Goal: Use online tool/utility: Utilize a website feature to perform a specific function

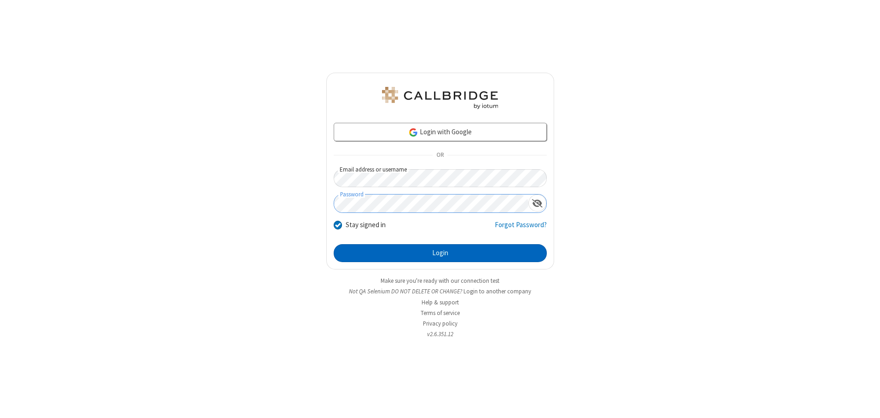
click at [440, 253] on button "Login" at bounding box center [440, 253] width 213 height 18
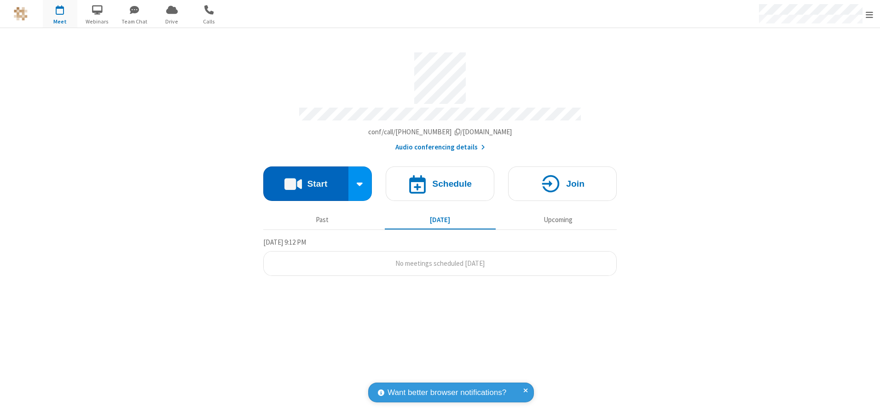
click at [306, 180] on button "Start" at bounding box center [305, 184] width 85 height 35
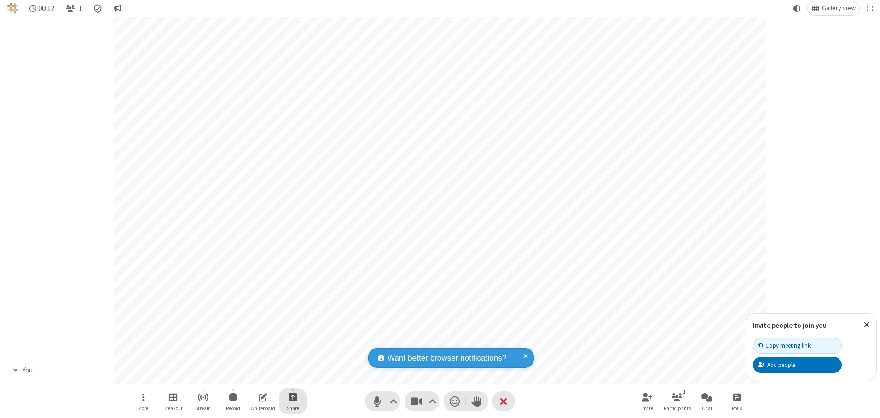
click at [293, 397] on span "Start sharing" at bounding box center [293, 398] width 9 height 12
click at [292, 341] on span "Share additional camera" at bounding box center [298, 343] width 68 height 8
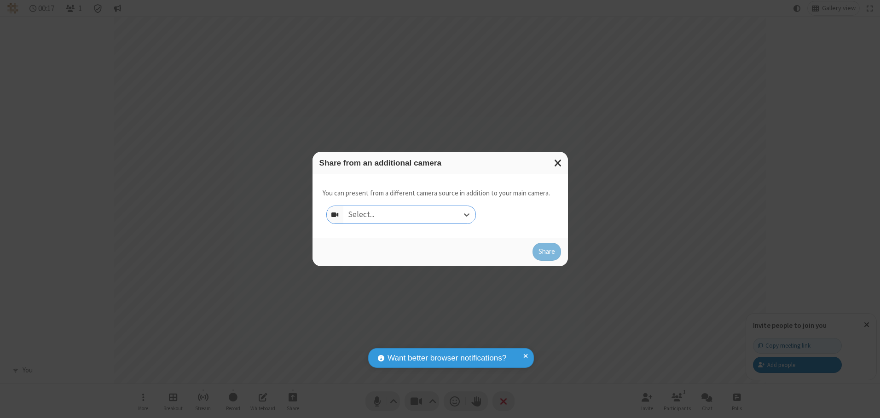
click at [409, 215] on div "Select..." at bounding box center [409, 214] width 132 height 17
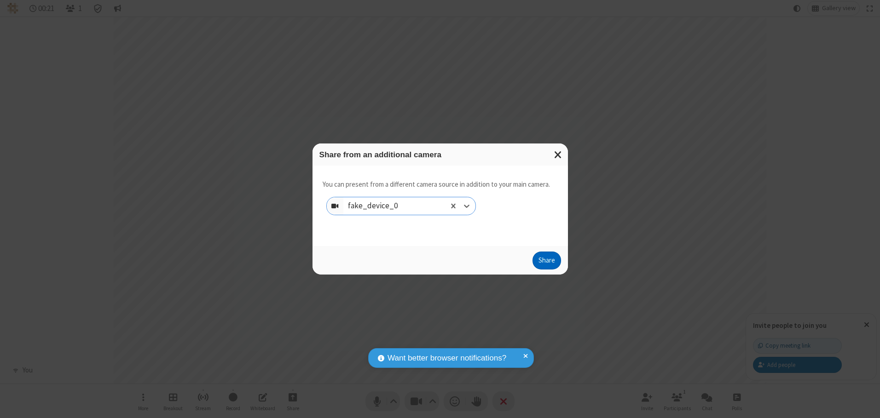
click at [546, 263] on button "Share" at bounding box center [547, 261] width 29 height 18
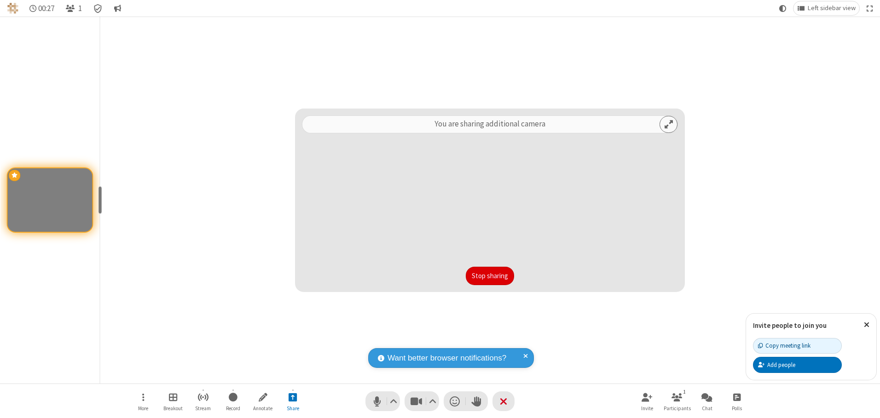
click at [490, 276] on button "Stop sharing" at bounding box center [490, 276] width 48 height 18
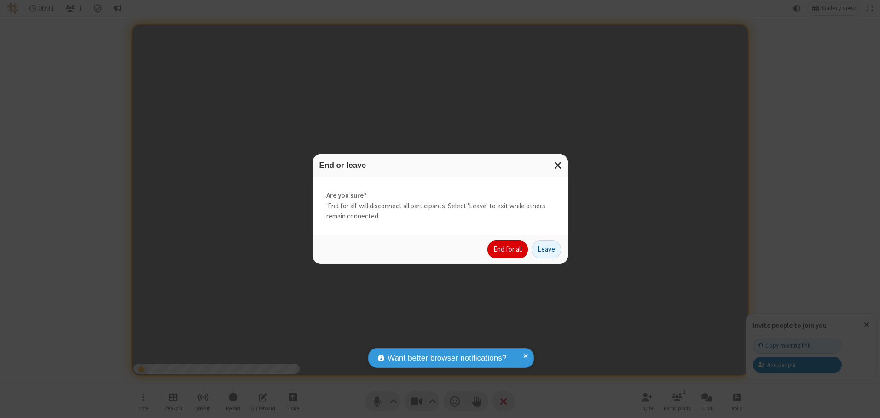
click at [508, 249] on button "End for all" at bounding box center [507, 250] width 41 height 18
